Goal: Navigation & Orientation: Find specific page/section

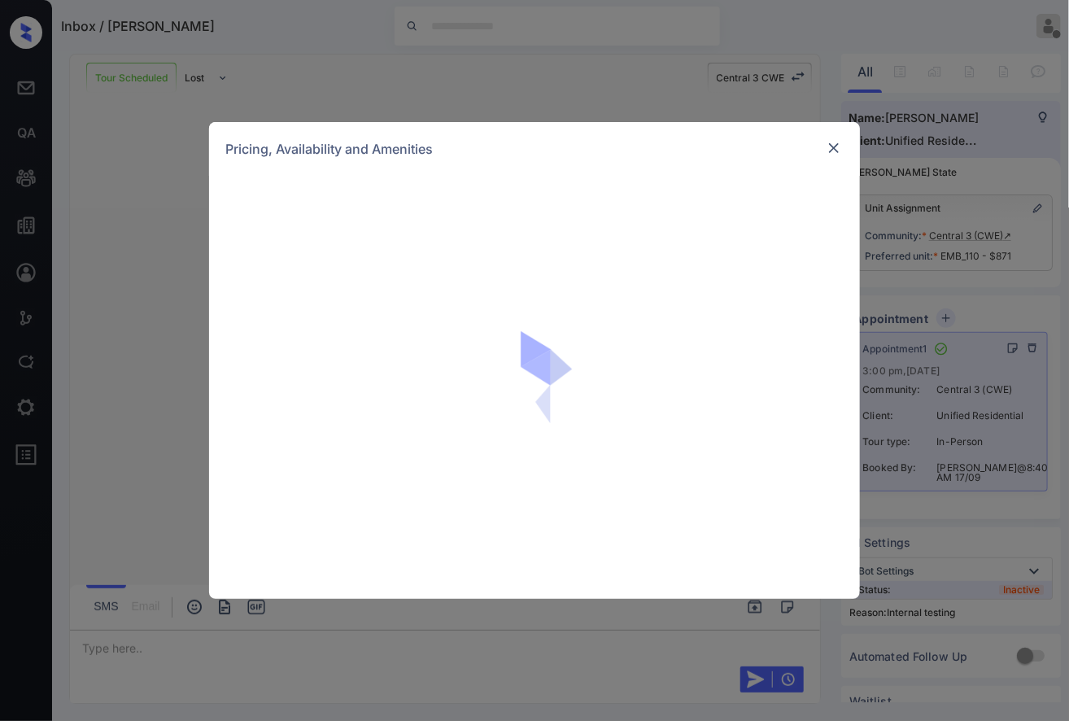
scroll to position [4763, 0]
click at [503, 432] on img at bounding box center [550, 387] width 179 height 179
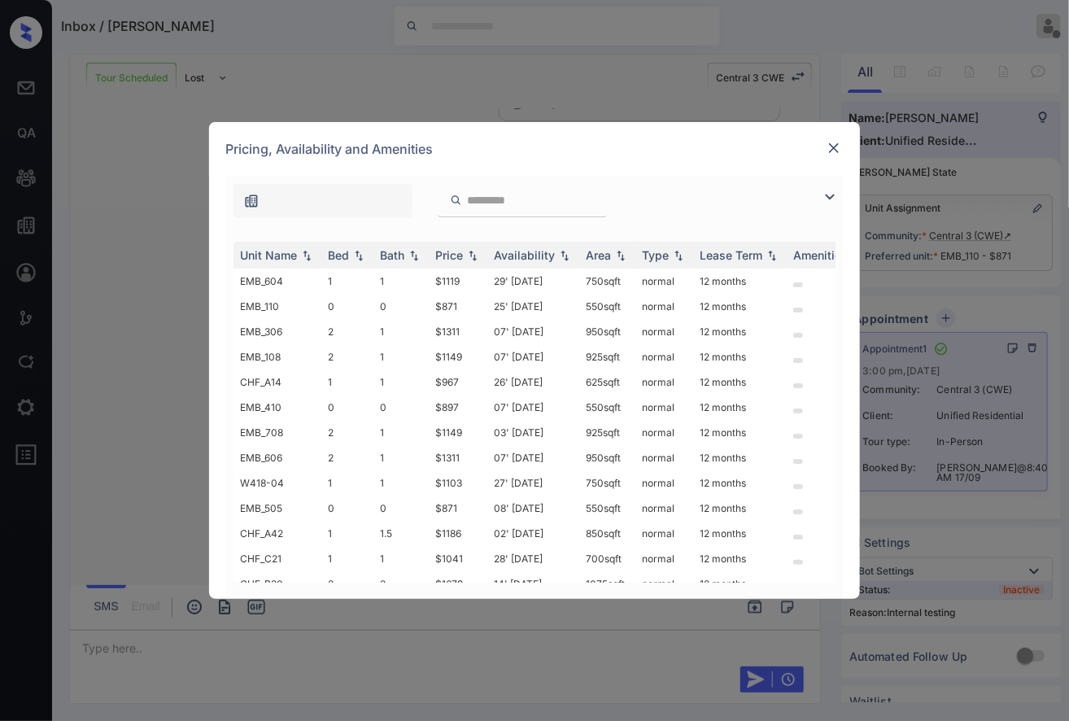
click at [833, 142] on img at bounding box center [834, 148] width 16 height 16
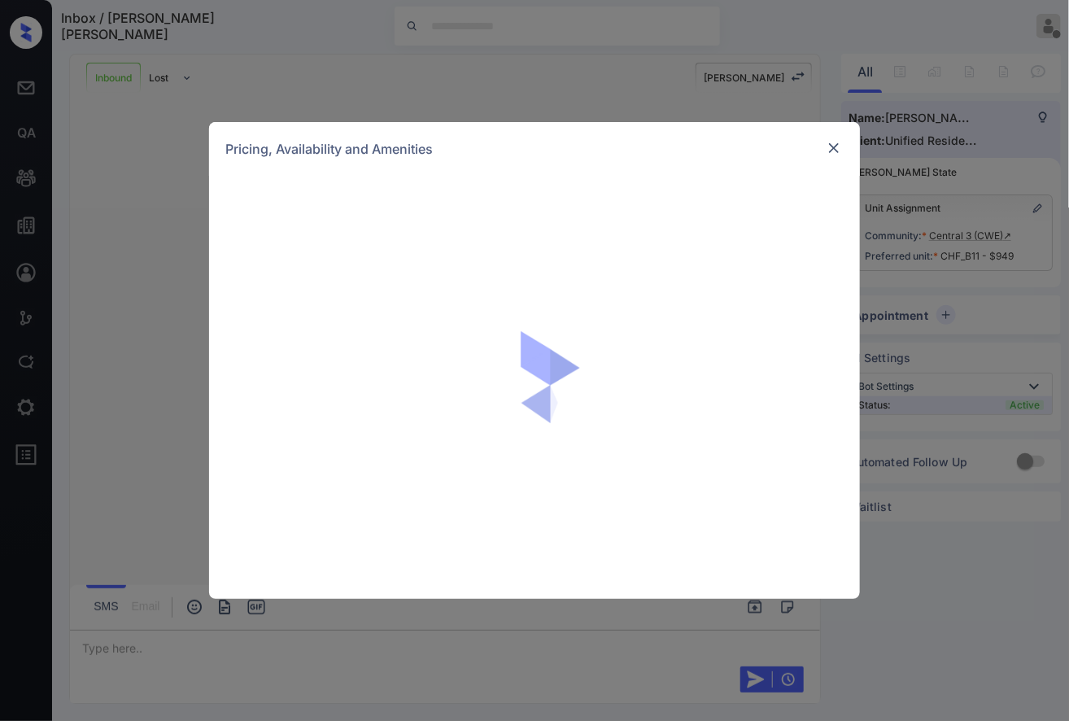
scroll to position [543, 0]
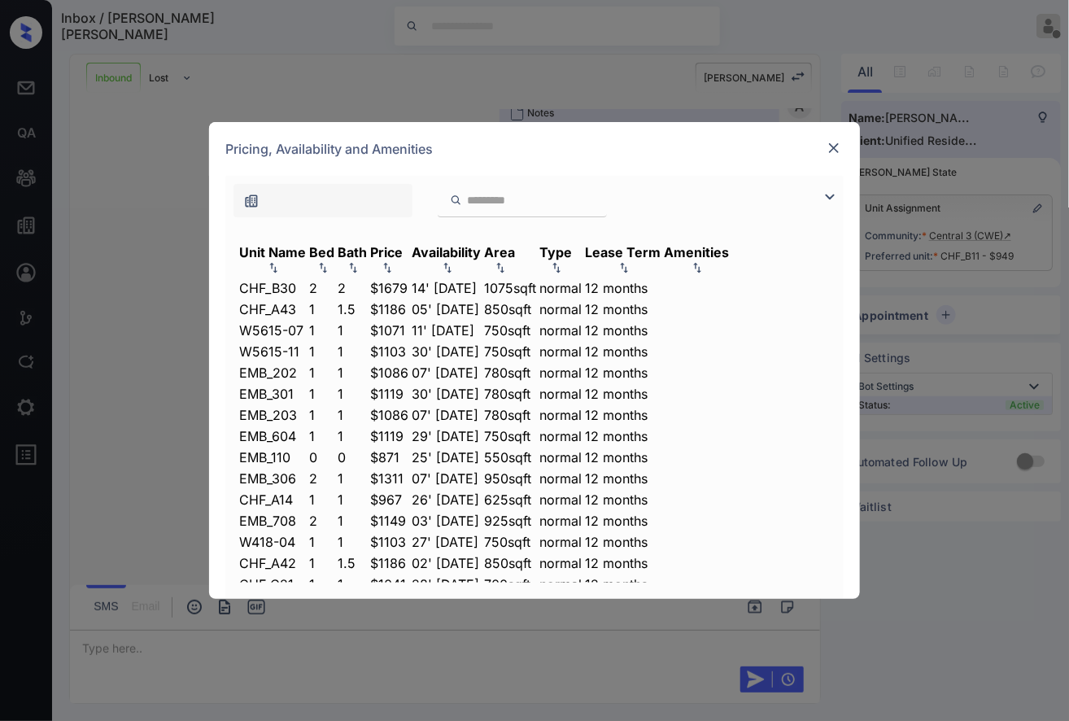
click at [836, 149] on img at bounding box center [834, 148] width 16 height 16
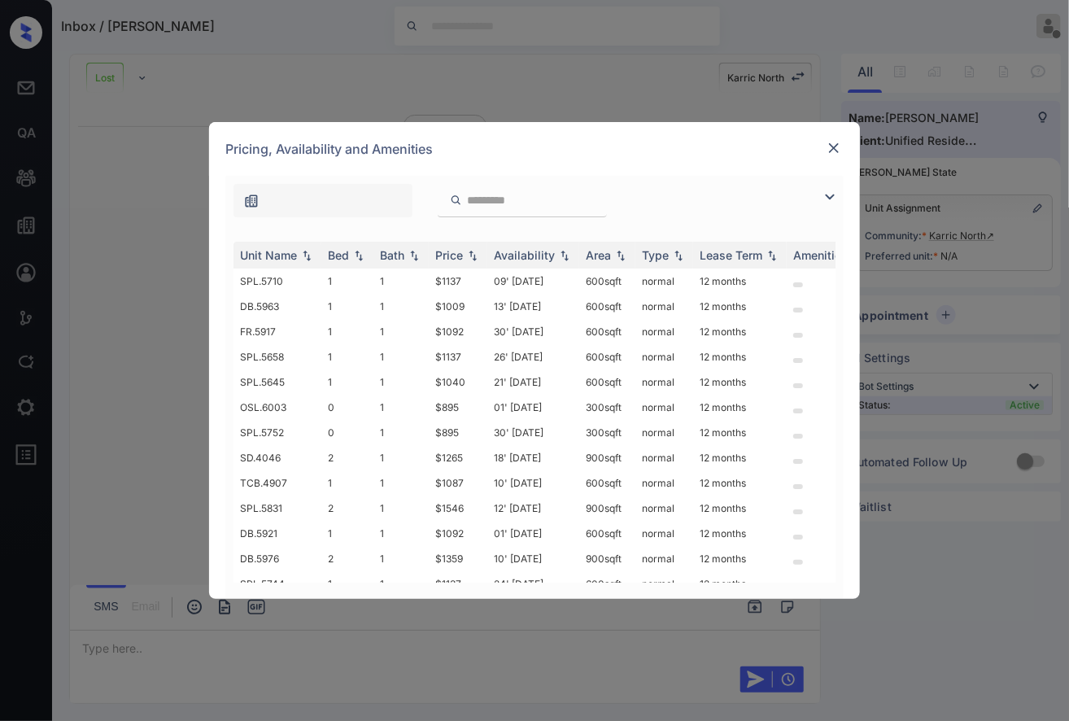
click at [835, 148] on img at bounding box center [834, 148] width 16 height 16
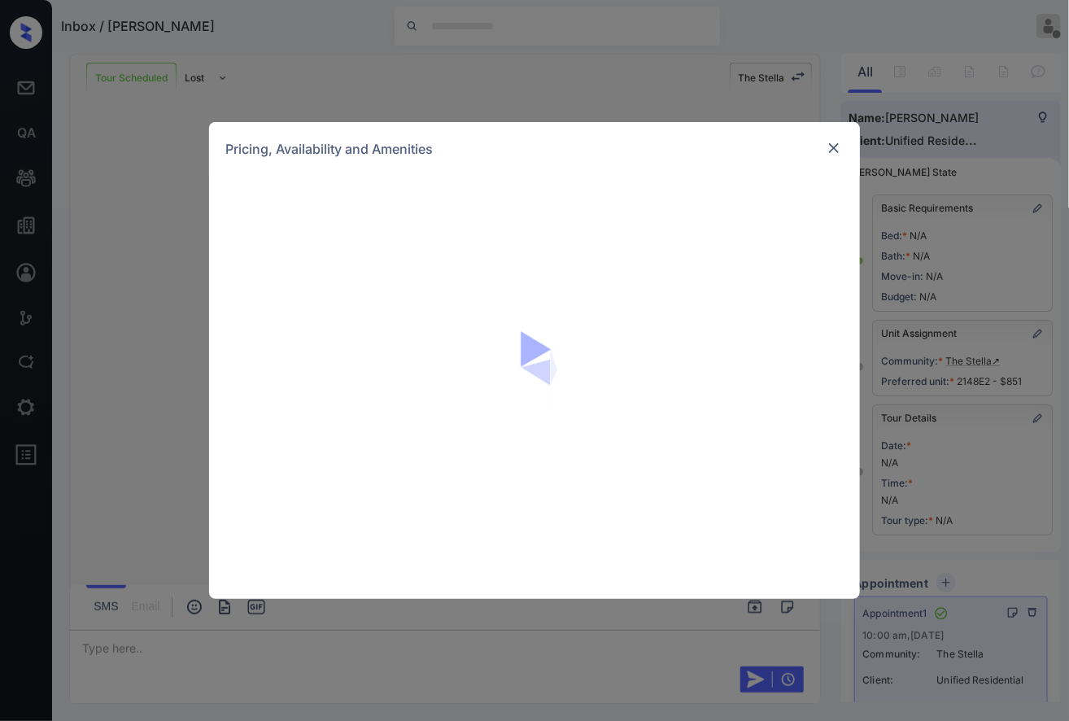
scroll to position [107, 0]
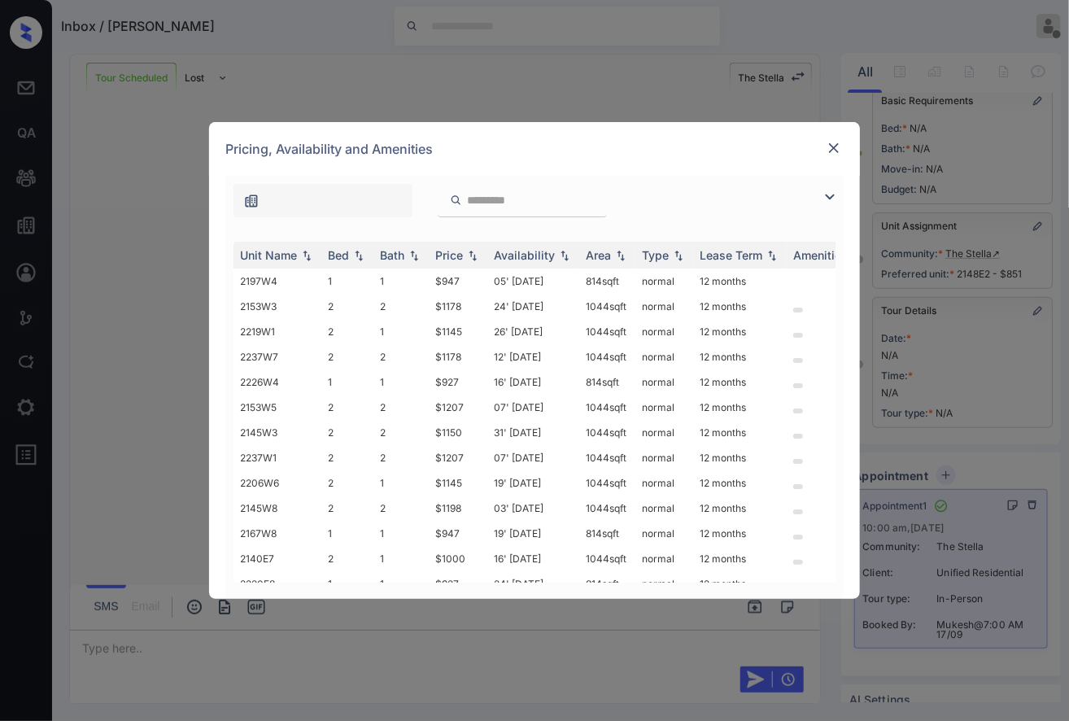
click at [838, 146] on img at bounding box center [834, 148] width 16 height 16
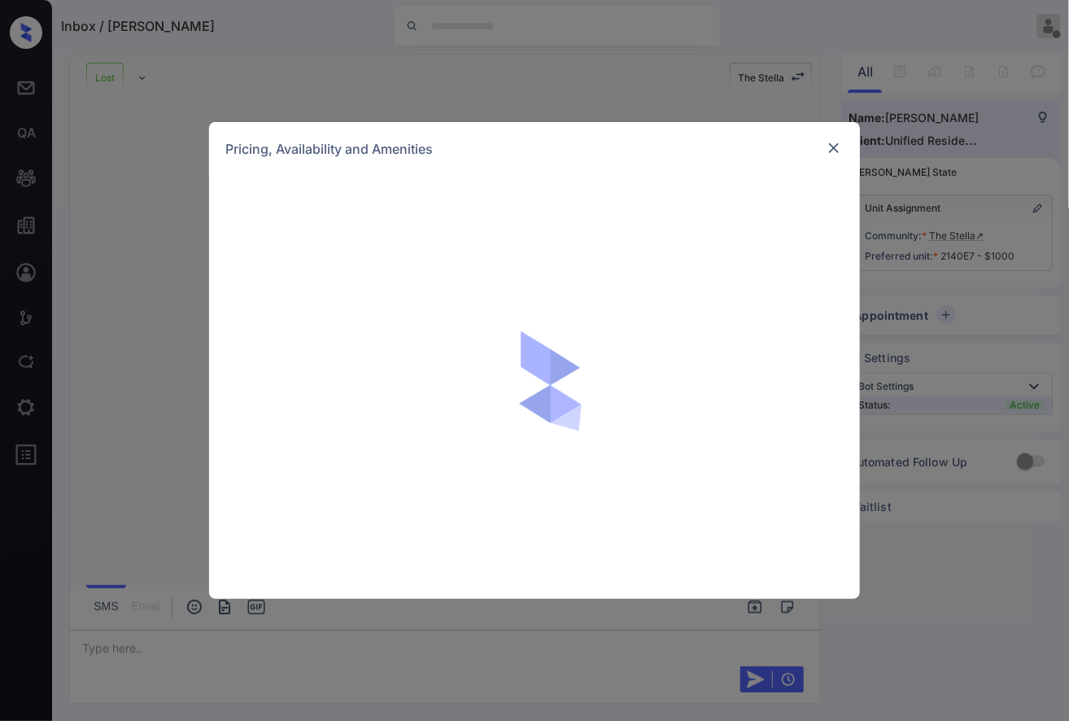
scroll to position [709, 0]
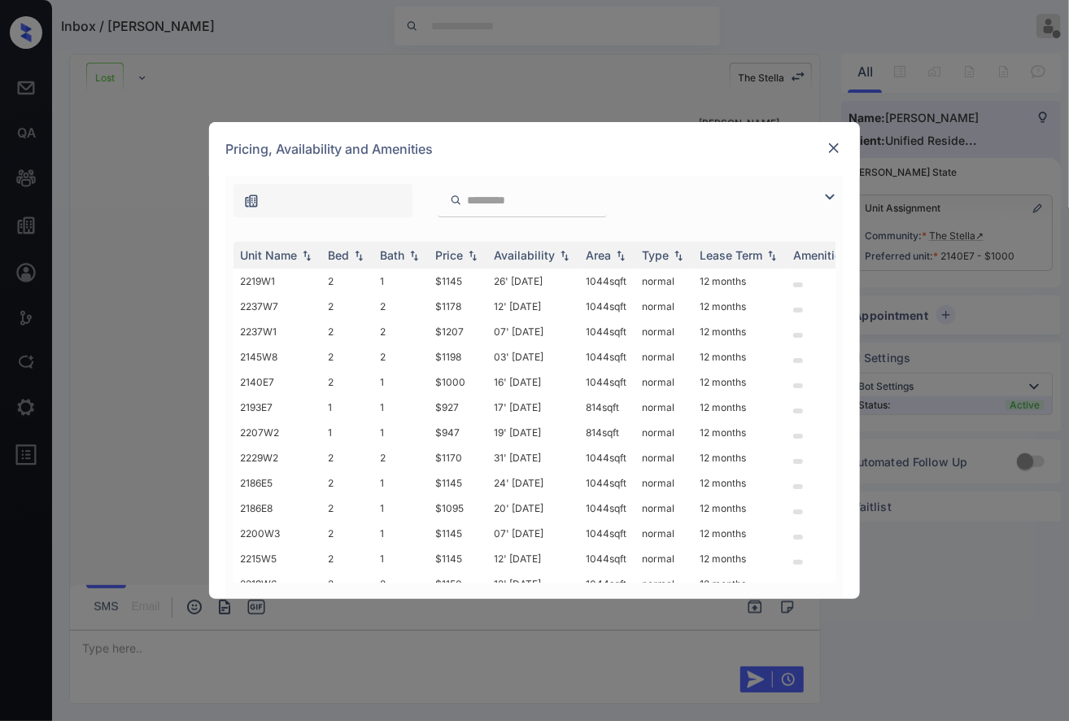
click at [836, 147] on img at bounding box center [834, 148] width 16 height 16
